Goal: Information Seeking & Learning: Learn about a topic

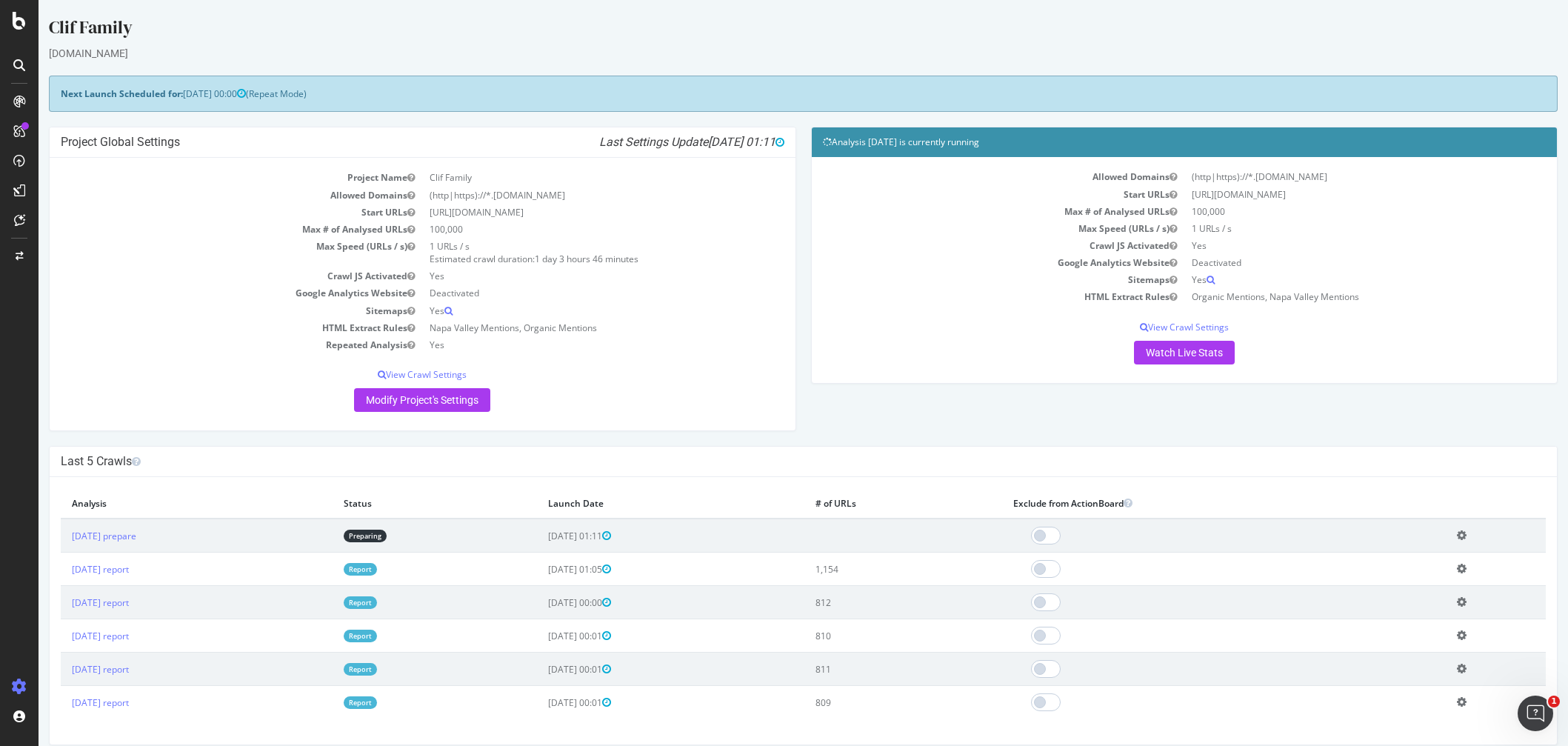
click at [804, 240] on div "Analysis [DATE] is currently running Allowed Domains (http|https)://*.[DOMAIN_N…" at bounding box center [1185, 262] width 763 height 271
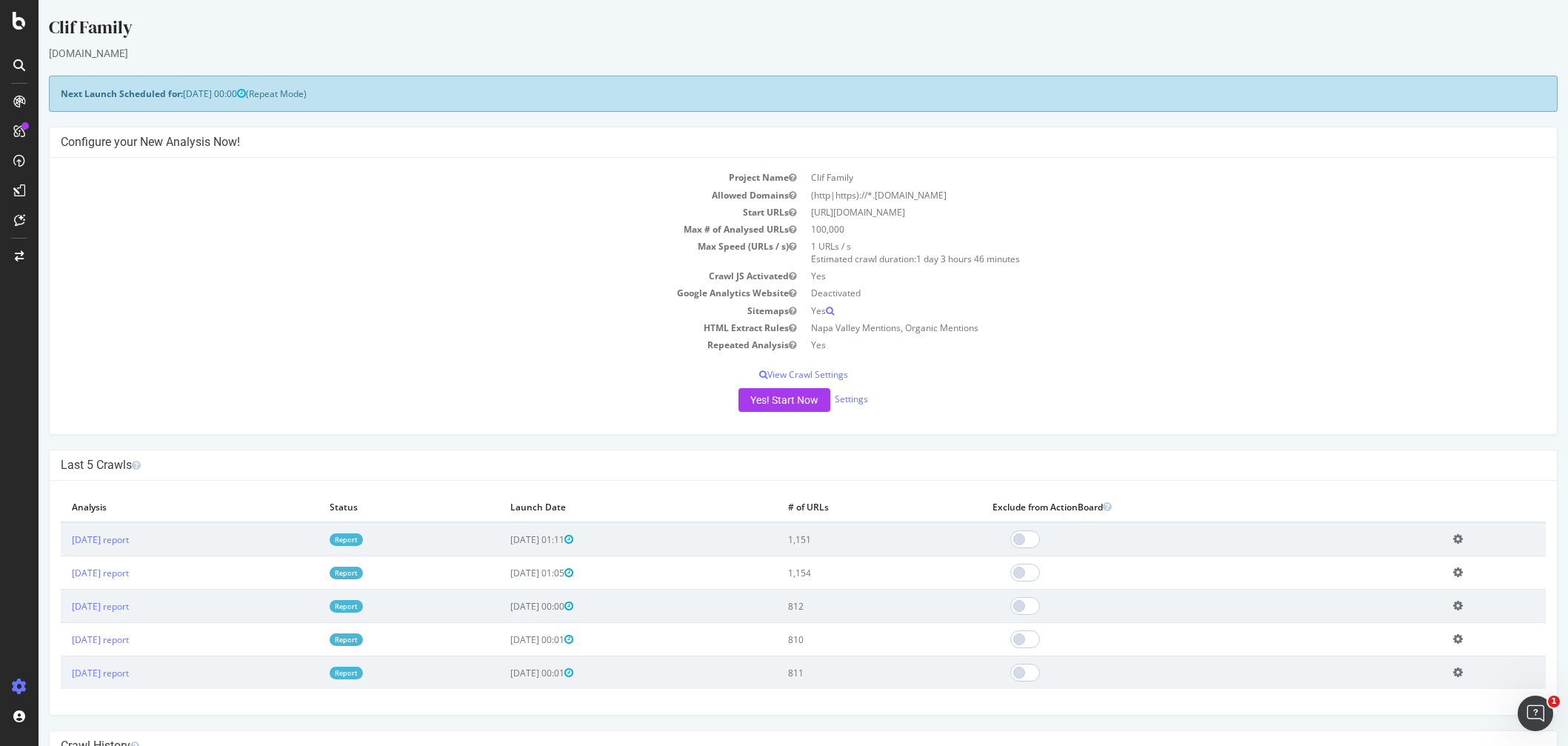
drag, startPoint x: 285, startPoint y: 596, endPoint x: 304, endPoint y: 588, distance: 20.6
click at [285, 596] on td "[DATE] report" at bounding box center [189, 605] width 258 height 33
click at [363, 537] on link "Report" at bounding box center [346, 540] width 33 height 13
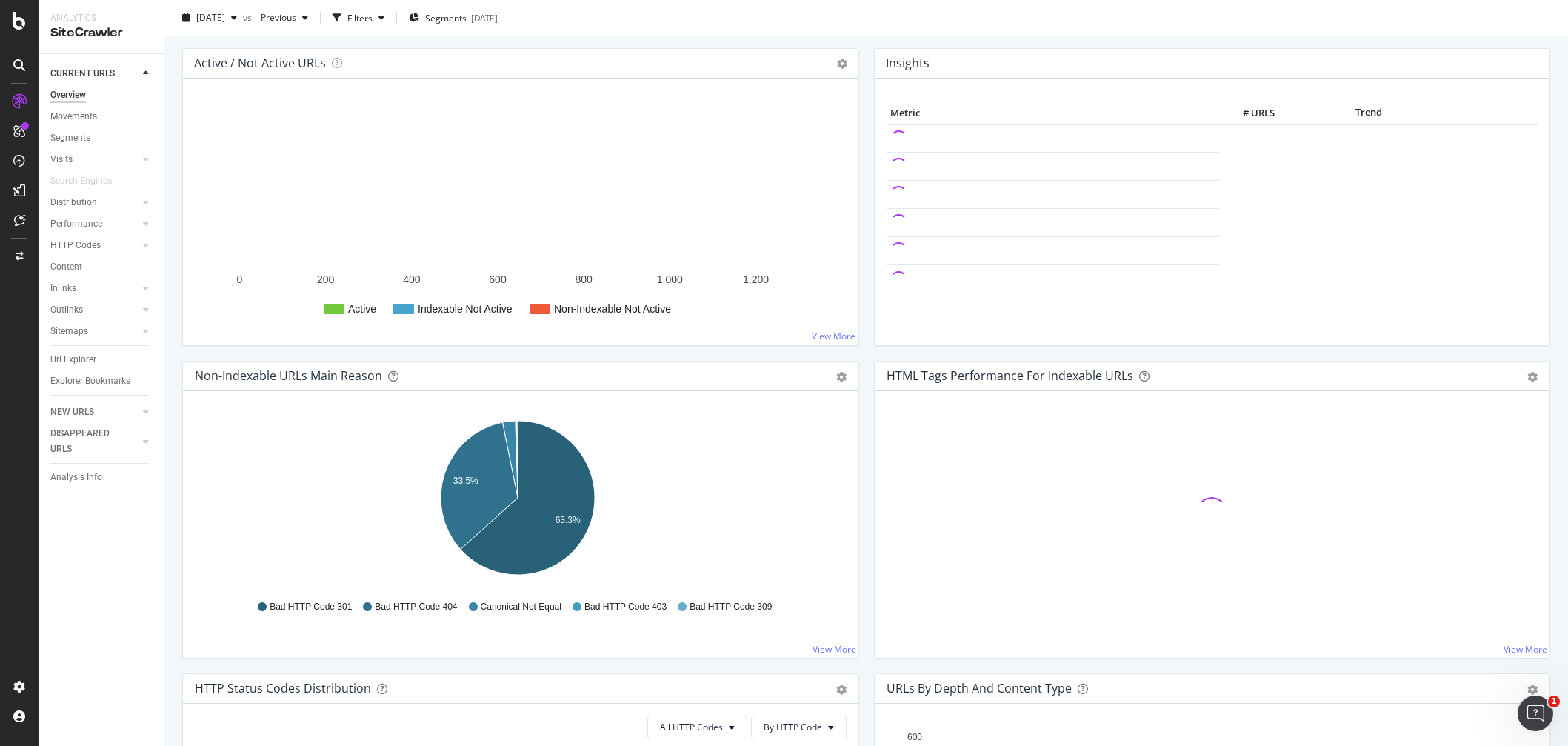
scroll to position [296, 0]
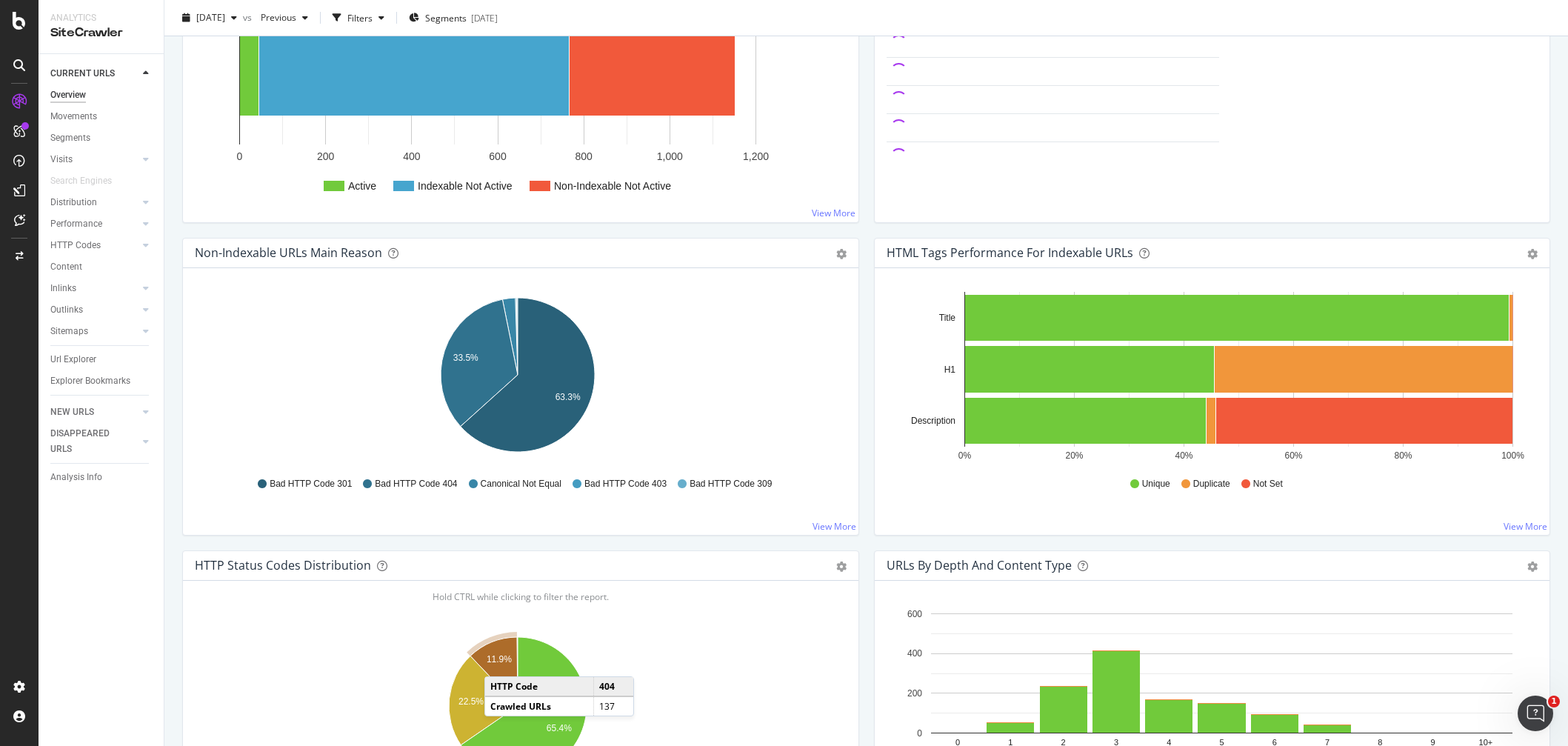
click at [499, 661] on text "11.9%" at bounding box center [499, 659] width 25 height 11
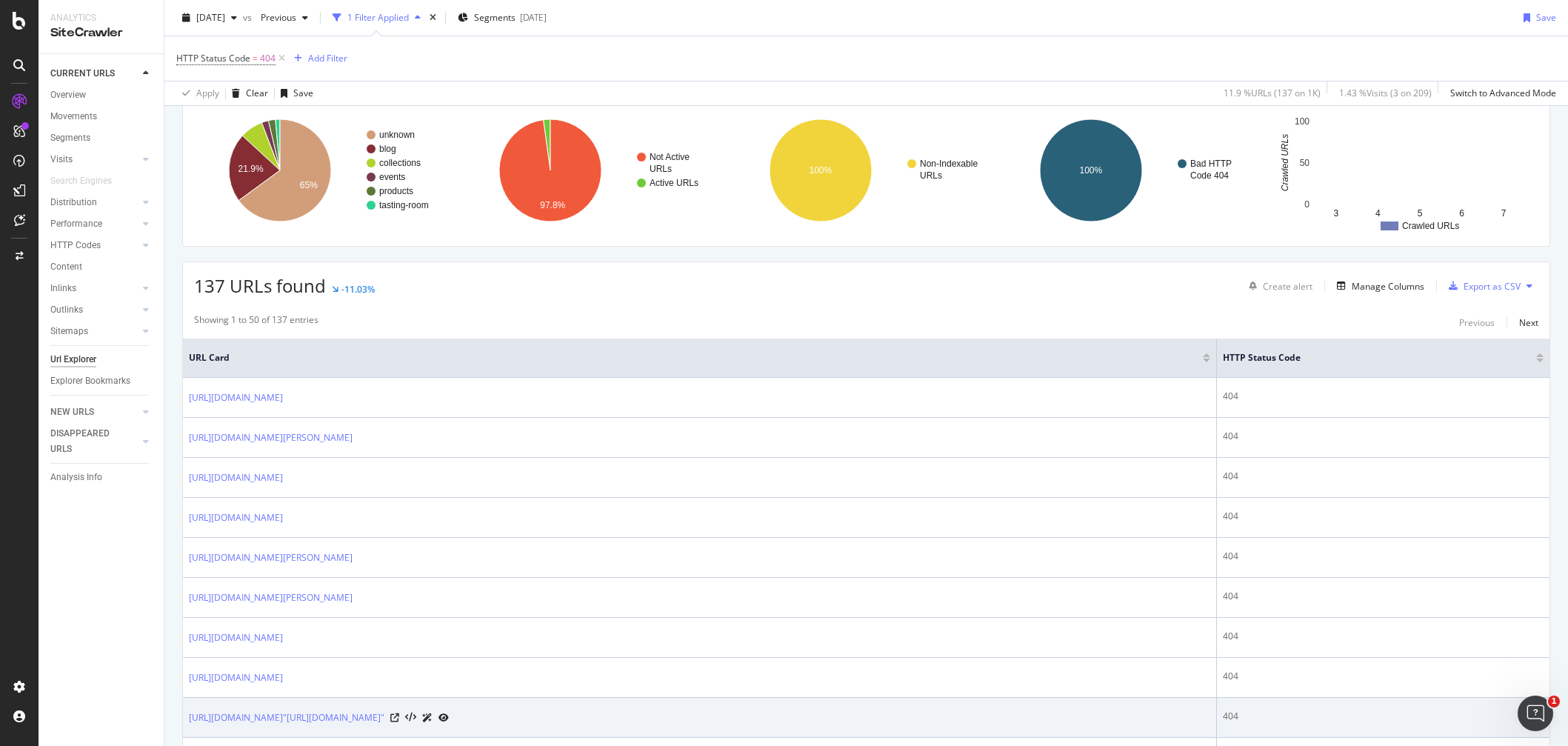
scroll to position [222, 0]
